Goal: Information Seeking & Learning: Learn about a topic

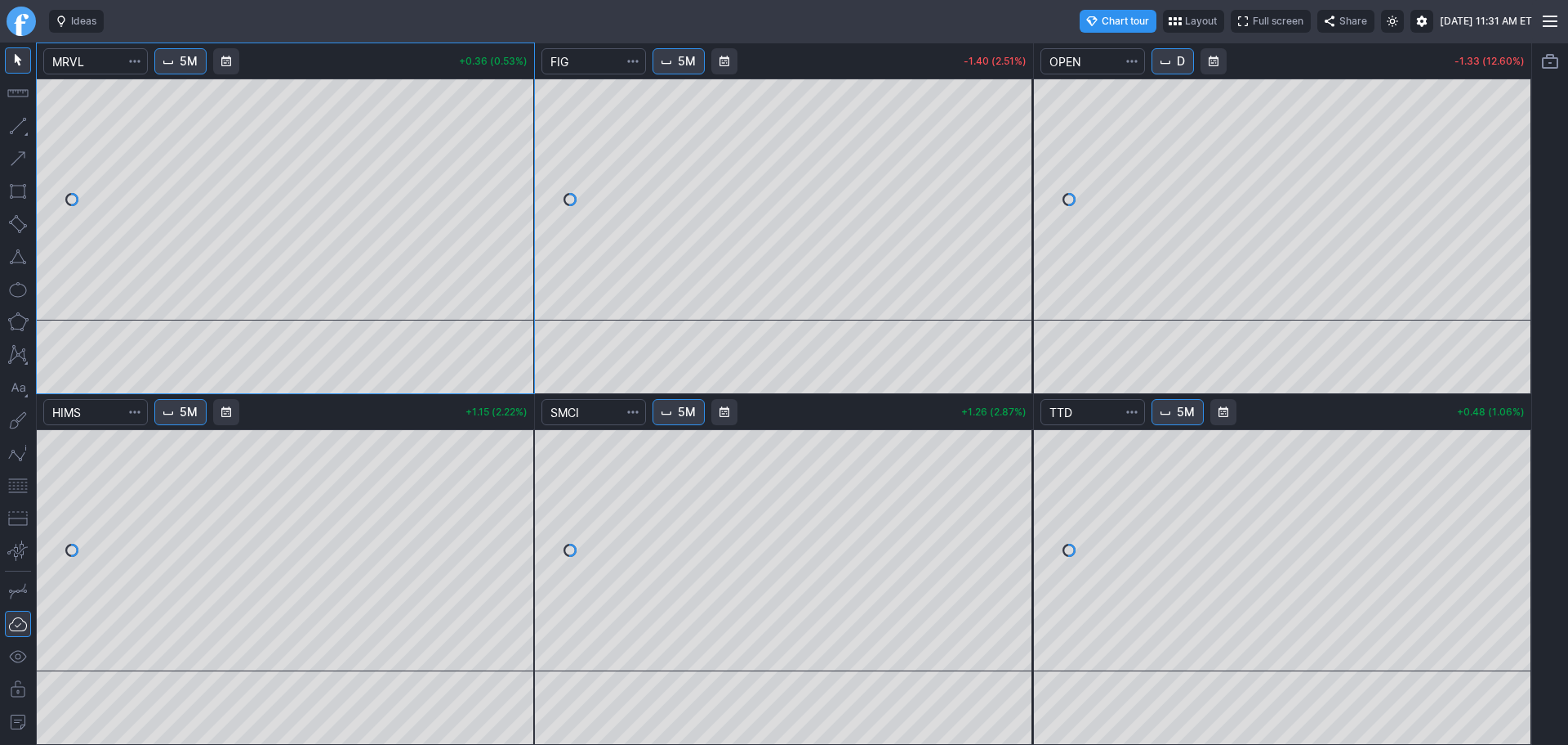
click at [1190, 63] on button "D" at bounding box center [1173, 61] width 42 height 26
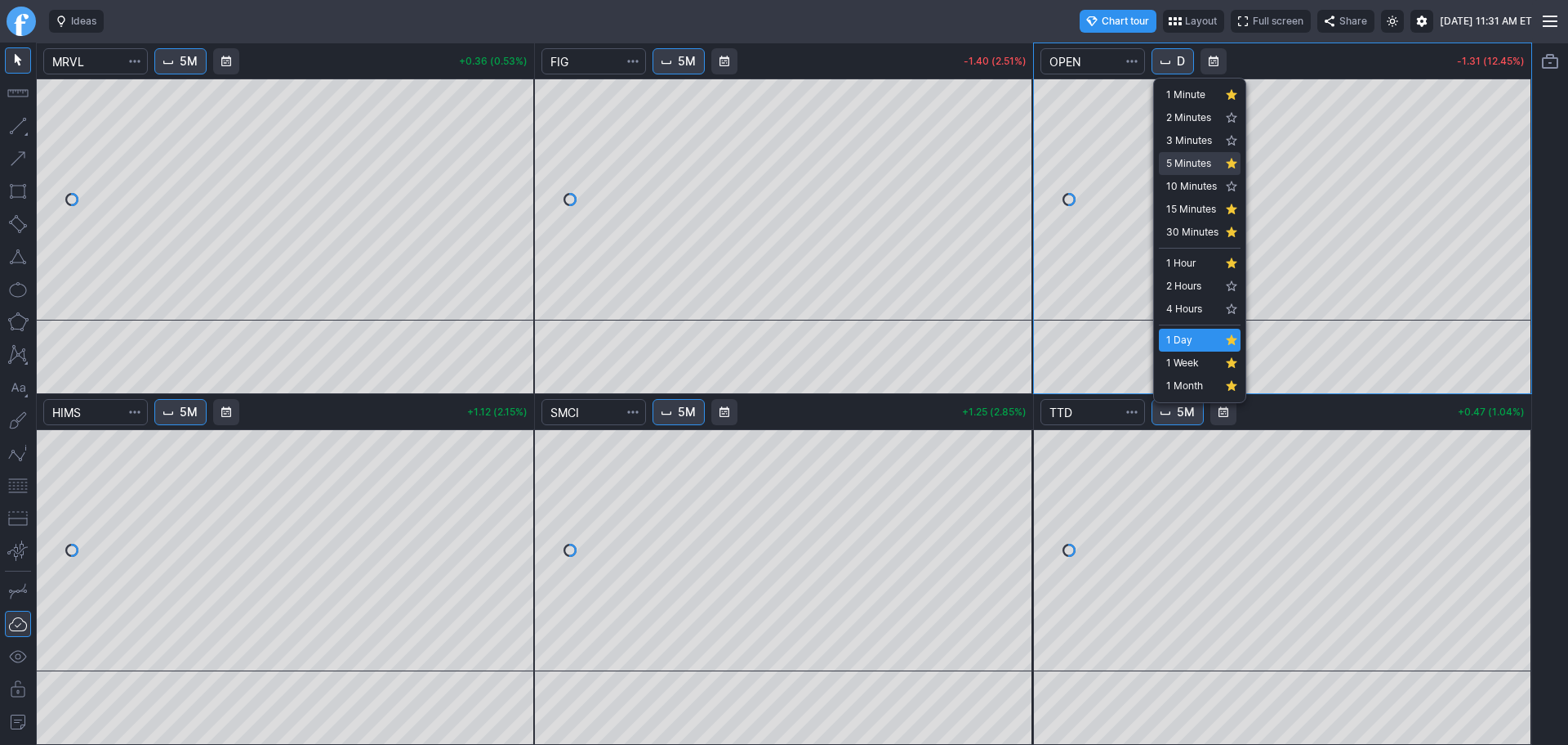
click at [1198, 163] on span "5 Minutes" at bounding box center [1192, 163] width 52 height 16
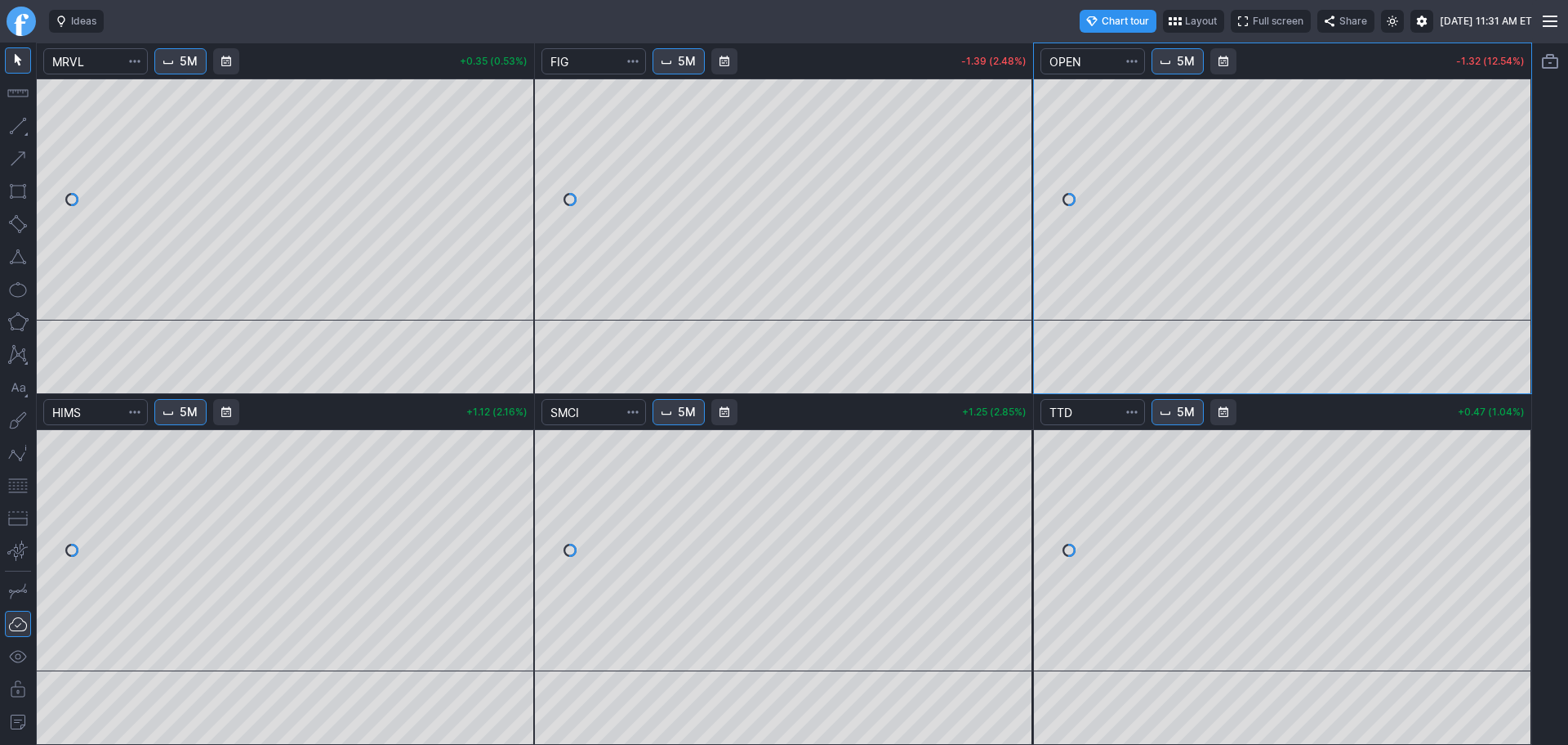
click at [1185, 65] on span "5M" at bounding box center [1186, 61] width 18 height 16
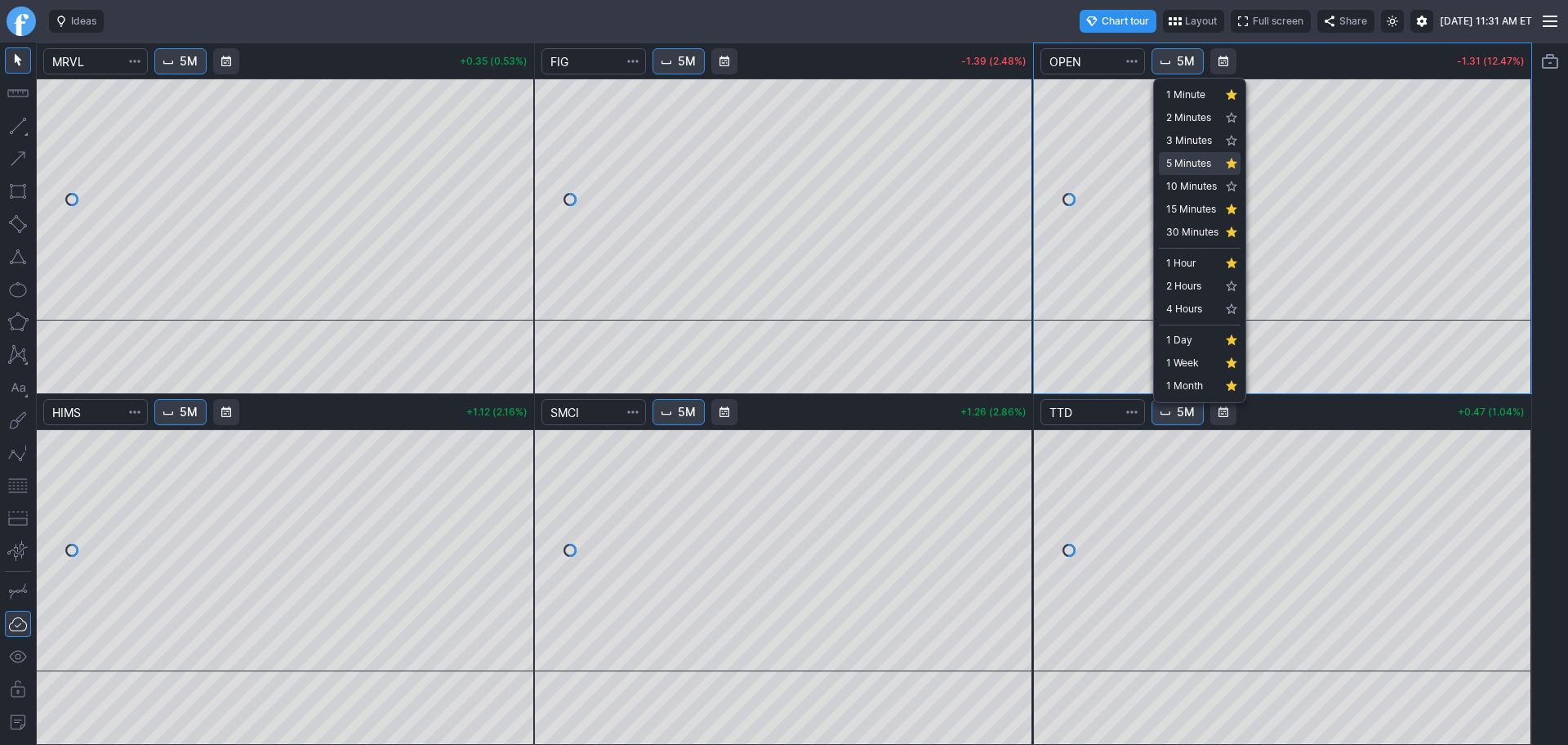
click at [1203, 159] on span "5 Minutes" at bounding box center [1192, 163] width 52 height 16
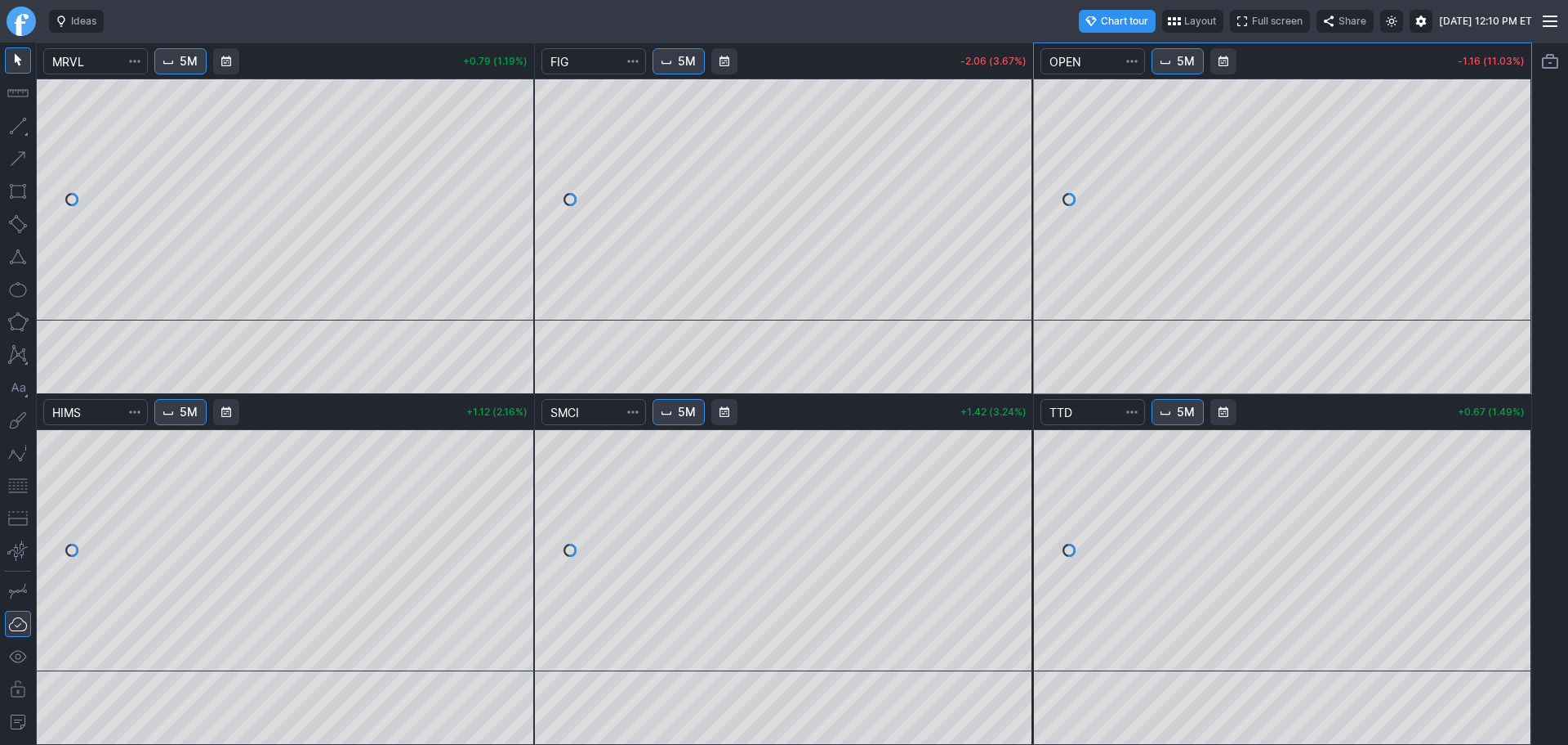
click at [11, 19] on link "Finviz.com" at bounding box center [21, 21] width 30 height 30
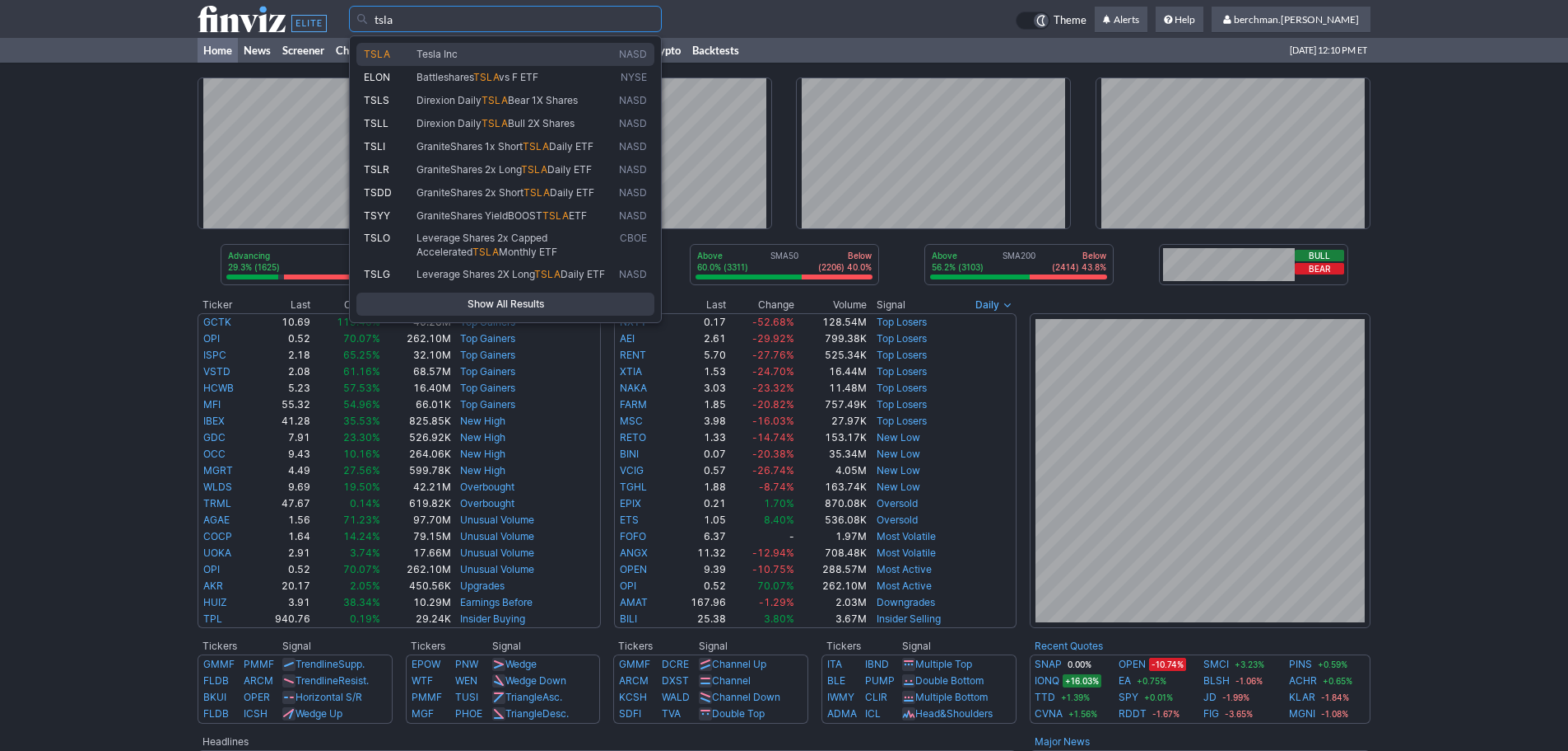
click at [524, 63] on link "TSLA Tesla Inc NASD" at bounding box center [505, 54] width 298 height 23
type input "TSLA"
